Goal: Task Accomplishment & Management: Manage account settings

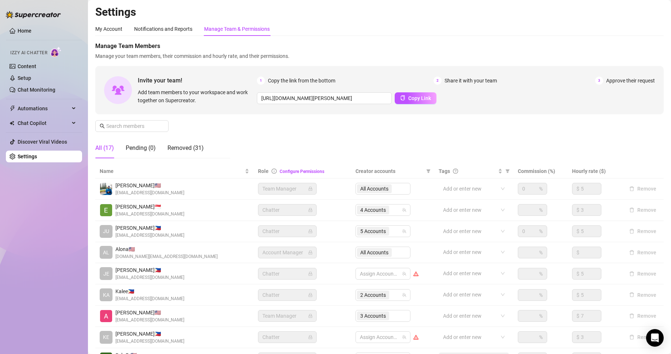
click at [524, 130] on div "Manage Team Members Manage your team members, their commission and hourly rate,…" at bounding box center [379, 103] width 568 height 122
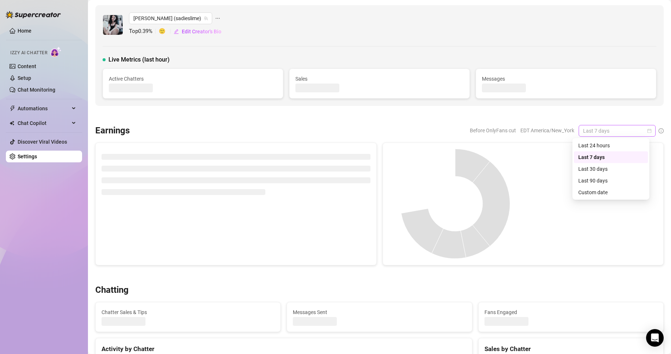
click at [642, 128] on span "Last 7 days" at bounding box center [617, 130] width 68 height 11
click at [592, 191] on div "Custom date" at bounding box center [610, 192] width 65 height 8
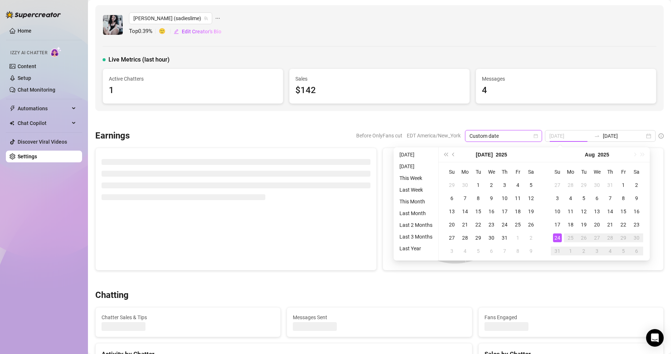
click at [556, 240] on div "24" at bounding box center [557, 237] width 9 height 9
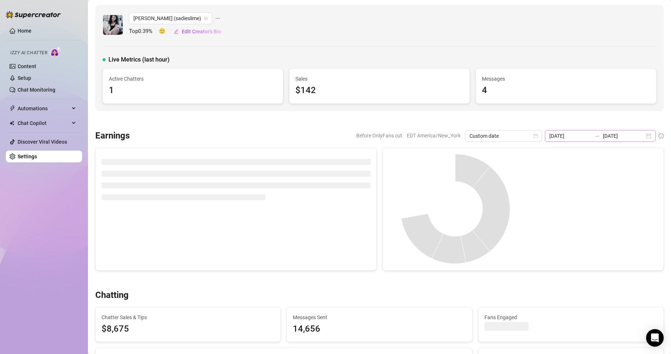
click at [641, 137] on div "[DATE] [DATE]" at bounding box center [600, 136] width 111 height 12
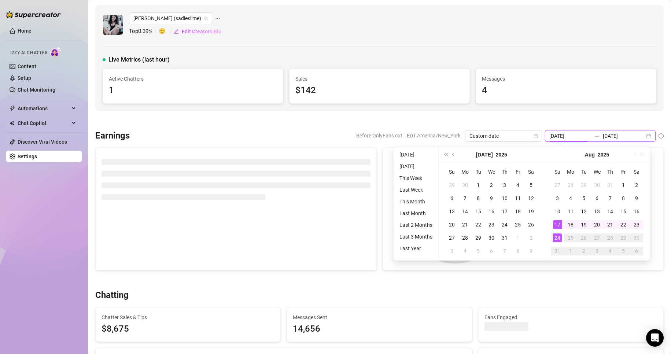
type input "[DATE]"
click at [557, 238] on div "24" at bounding box center [557, 237] width 9 height 9
type input "[DATE]"
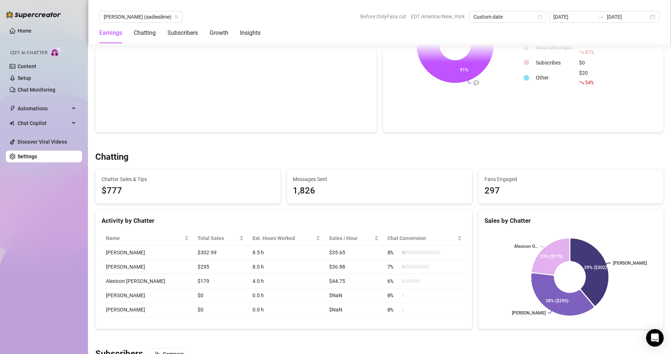
scroll to position [193, 0]
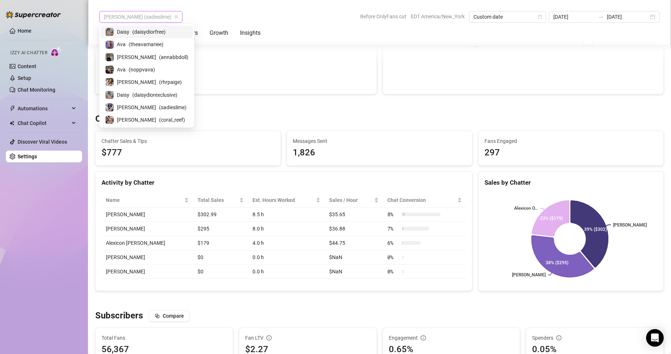
click at [141, 19] on span "[PERSON_NAME] (sadieslime)" at bounding box center [141, 16] width 74 height 11
click at [130, 115] on div "[PERSON_NAME] ( coral_reef )" at bounding box center [146, 119] width 83 height 9
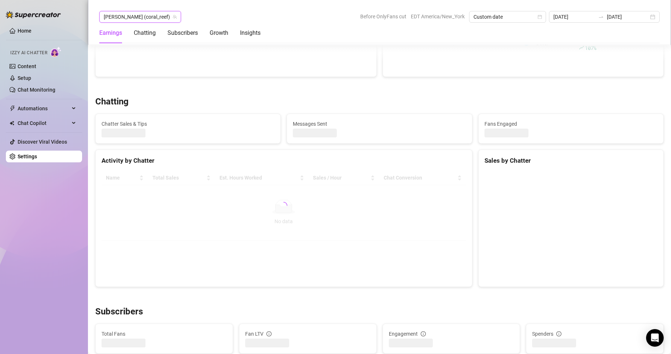
scroll to position [199, 0]
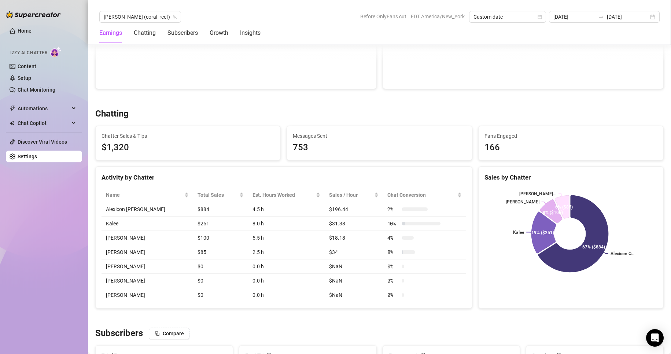
click at [26, 159] on link "Settings" at bounding box center [27, 157] width 19 height 6
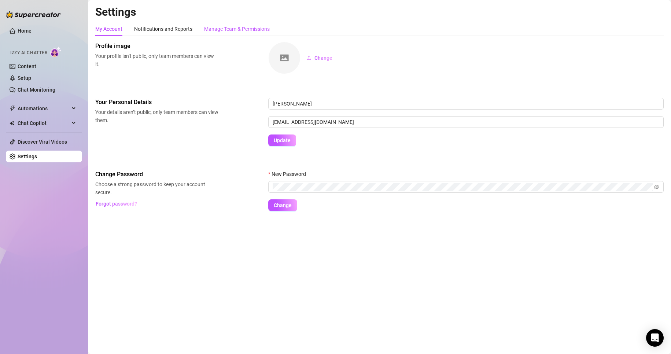
click at [235, 26] on div "Manage Team & Permissions" at bounding box center [237, 29] width 66 height 8
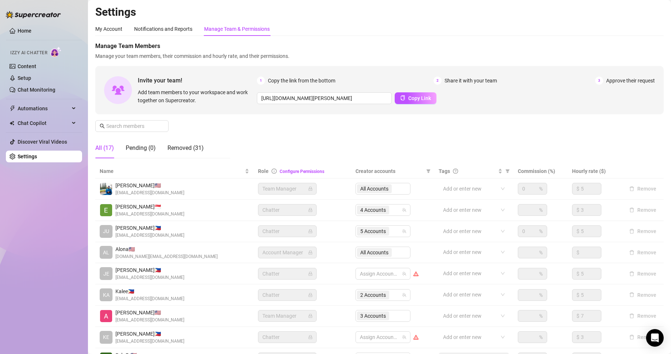
scroll to position [88, 0]
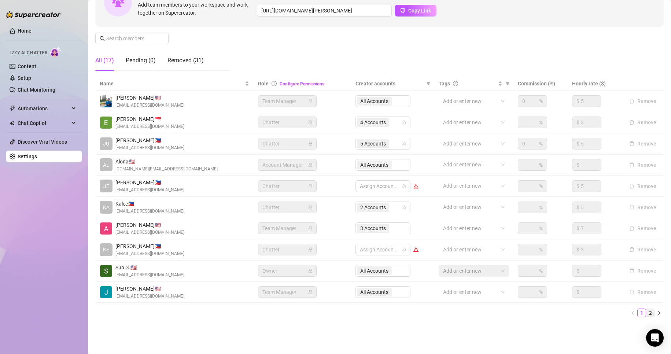
click at [646, 311] on link "2" at bounding box center [650, 313] width 8 height 8
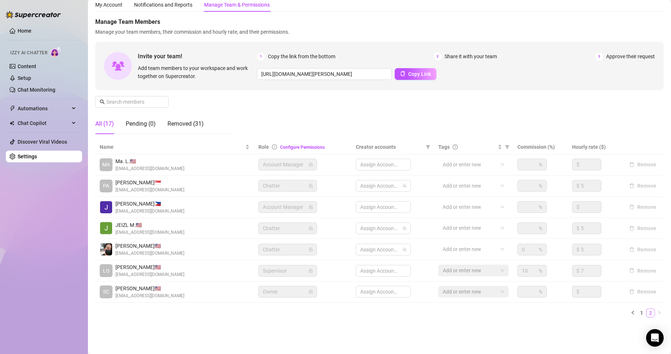
scroll to position [24, 0]
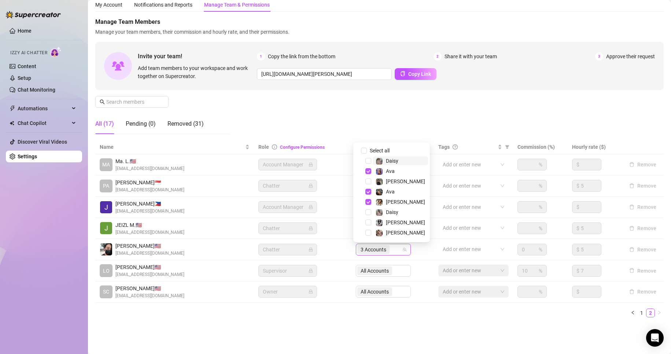
click at [370, 249] on span "3 Accounts" at bounding box center [374, 249] width 26 height 8
click at [366, 172] on span "Select tree node" at bounding box center [368, 171] width 6 height 6
click at [367, 190] on span "Select tree node" at bounding box center [368, 192] width 6 height 6
click at [367, 182] on span "Select tree node" at bounding box center [368, 181] width 6 height 6
click at [446, 320] on div "Name Role Configure Permissions Creator accounts Tags Commission (%) Hourly rat…" at bounding box center [379, 231] width 568 height 183
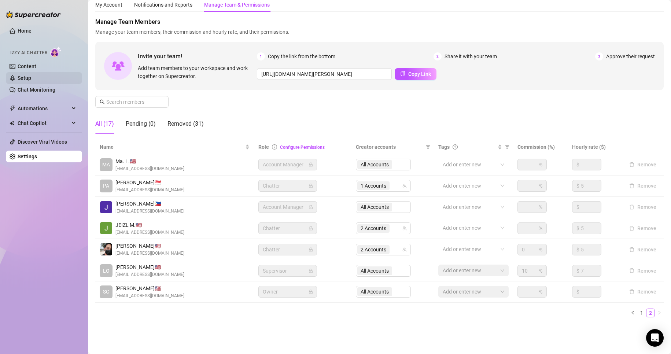
click at [25, 77] on link "Setup" at bounding box center [25, 78] width 14 height 6
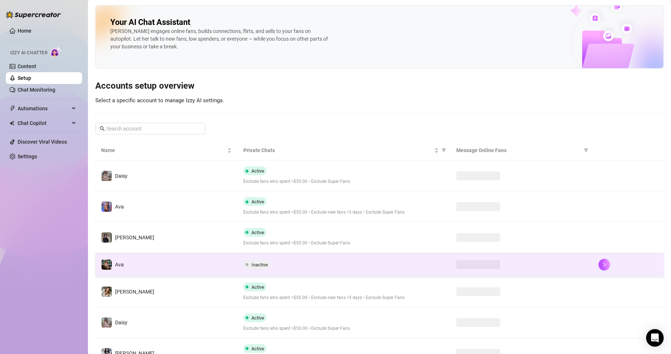
scroll to position [67, 0]
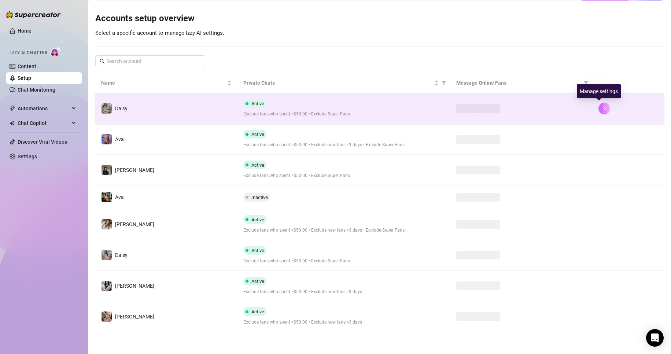
click at [602, 109] on icon "right" at bounding box center [604, 108] width 5 height 5
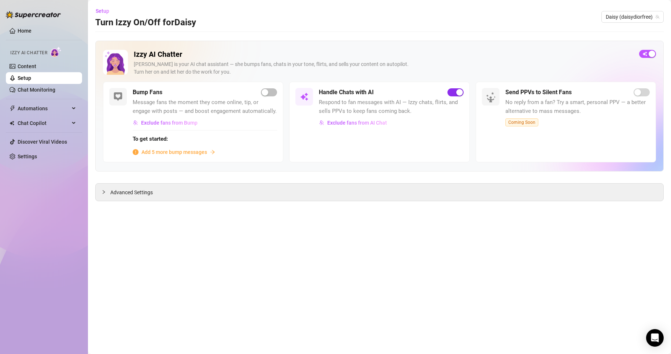
click at [448, 93] on span "button" at bounding box center [455, 92] width 16 height 8
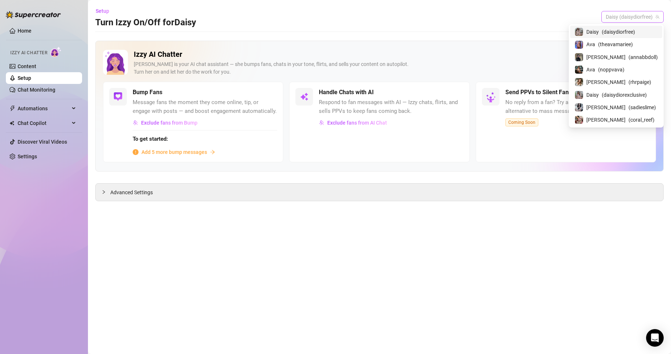
click at [635, 14] on span "Daisy (daisydiorfree)" at bounding box center [632, 16] width 53 height 11
click at [618, 43] on span "( theavamariee )" at bounding box center [615, 44] width 35 height 8
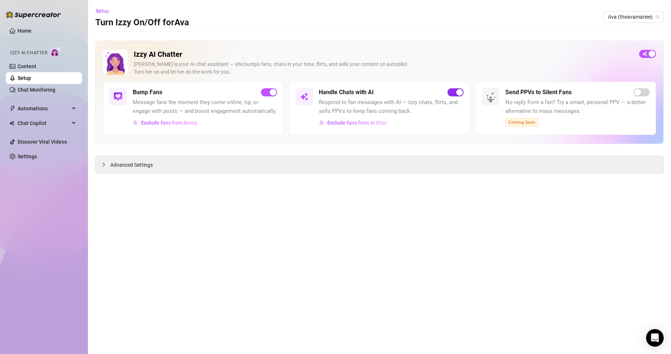
click at [453, 95] on span "button" at bounding box center [455, 92] width 16 height 8
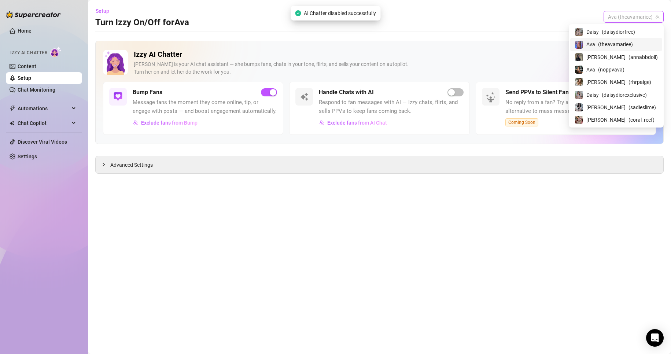
click at [639, 16] on span "Ava (theavamariee)" at bounding box center [633, 16] width 51 height 11
click at [601, 59] on span "[PERSON_NAME]" at bounding box center [605, 57] width 39 height 8
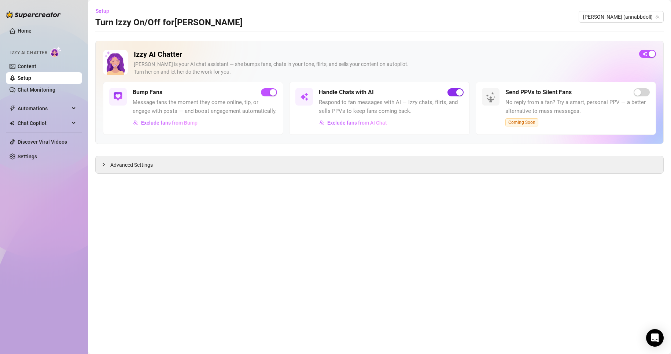
click at [452, 94] on span "button" at bounding box center [455, 92] width 16 height 8
click at [626, 16] on span "[PERSON_NAME] (annabbdoll)" at bounding box center [621, 16] width 76 height 11
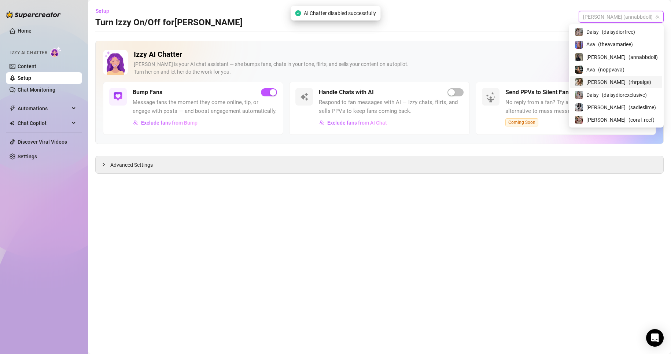
click at [597, 82] on span "[PERSON_NAME]" at bounding box center [605, 82] width 39 height 8
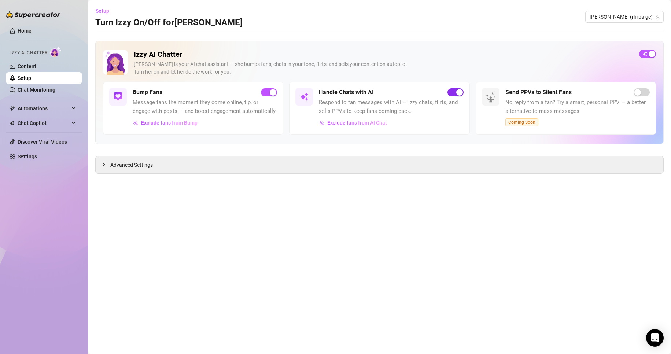
click at [450, 93] on span "button" at bounding box center [455, 92] width 16 height 8
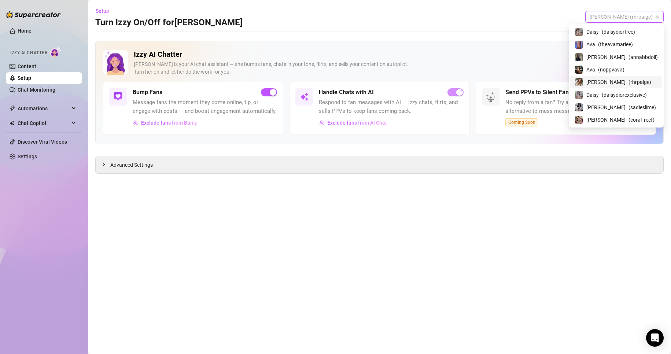
click at [639, 18] on span "[PERSON_NAME] (rhrpaige)" at bounding box center [624, 16] width 70 height 11
click at [599, 93] on span "Daisy" at bounding box center [592, 95] width 12 height 8
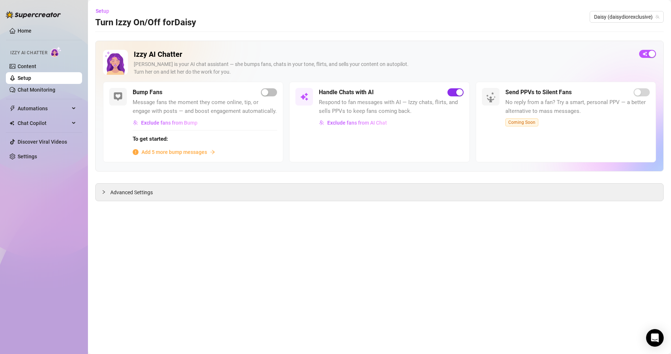
click at [451, 92] on span "button" at bounding box center [455, 92] width 16 height 8
click at [645, 57] on span "button" at bounding box center [647, 54] width 17 height 8
click at [650, 55] on span "button" at bounding box center [647, 54] width 17 height 8
click at [450, 93] on span "button" at bounding box center [455, 92] width 16 height 8
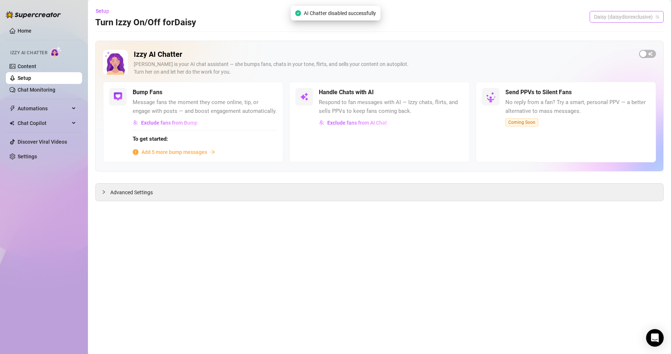
click at [623, 18] on span "Daisy (daisydiorexclusive)" at bounding box center [626, 16] width 65 height 11
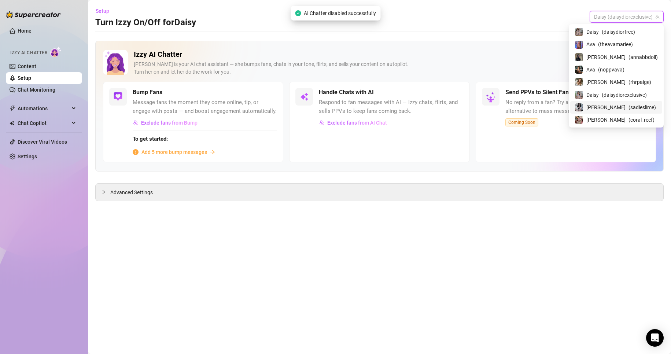
click at [601, 108] on span "[PERSON_NAME]" at bounding box center [605, 107] width 39 height 8
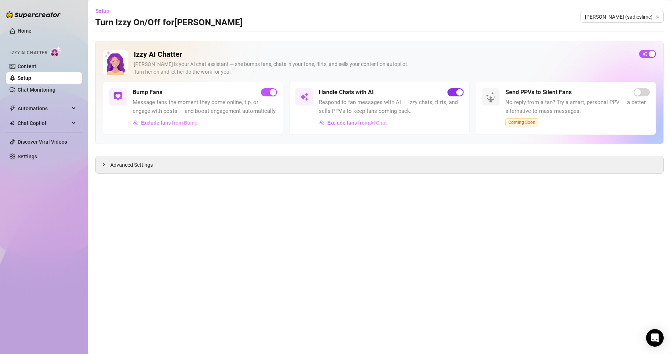
click at [451, 95] on span "button" at bounding box center [455, 92] width 16 height 8
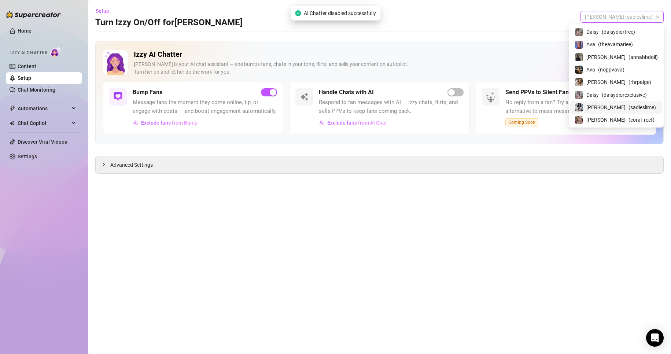
click at [639, 16] on span "[PERSON_NAME] (sadieslime)" at bounding box center [622, 16] width 74 height 11
click at [599, 118] on span "[PERSON_NAME]" at bounding box center [605, 120] width 39 height 8
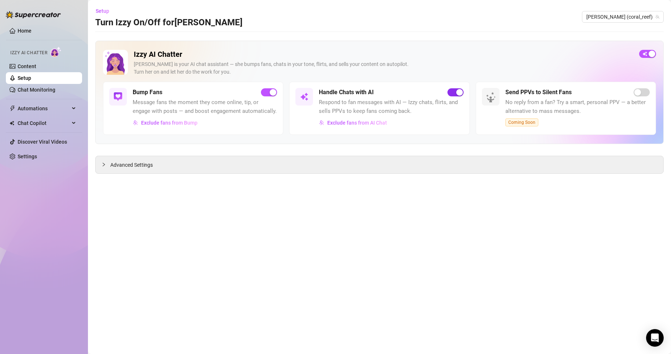
click at [453, 95] on span "button" at bounding box center [455, 92] width 16 height 8
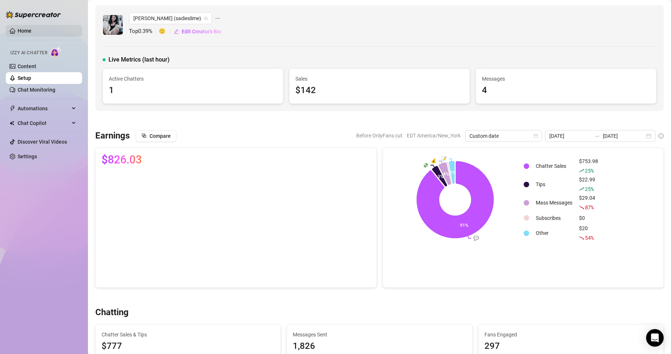
click at [32, 32] on link "Home" at bounding box center [25, 31] width 14 height 6
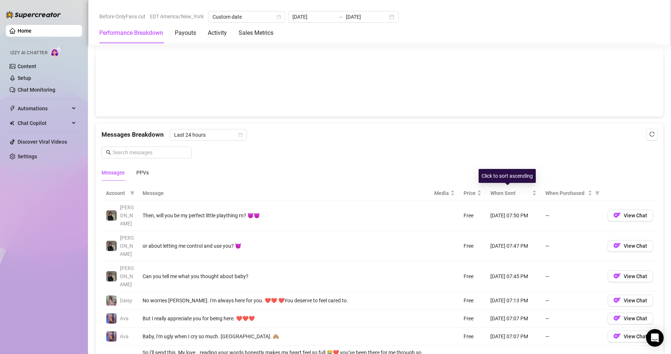
scroll to position [573, 0]
click at [138, 169] on div "PPVs" at bounding box center [142, 173] width 12 height 8
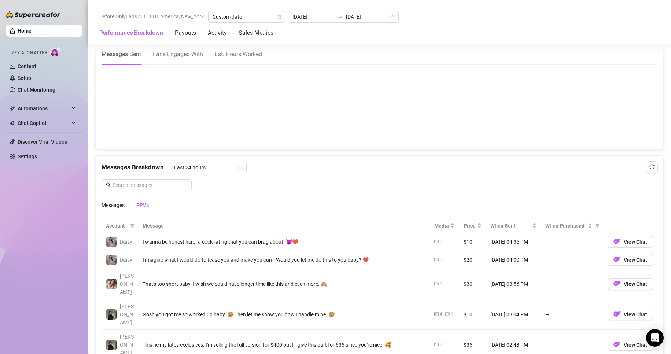
scroll to position [540, 0]
click at [121, 210] on div "Messages" at bounding box center [112, 205] width 23 height 17
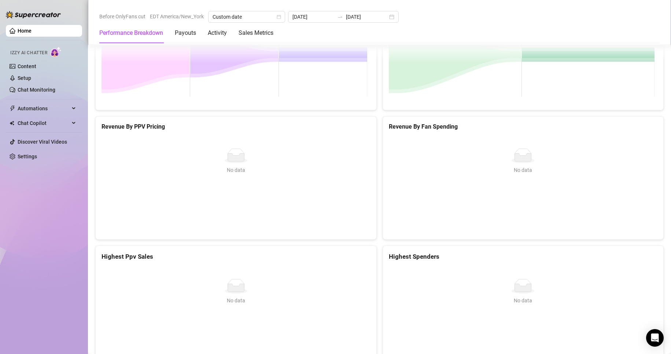
scroll to position [1121, 0]
